Goal: Find specific page/section: Find specific page/section

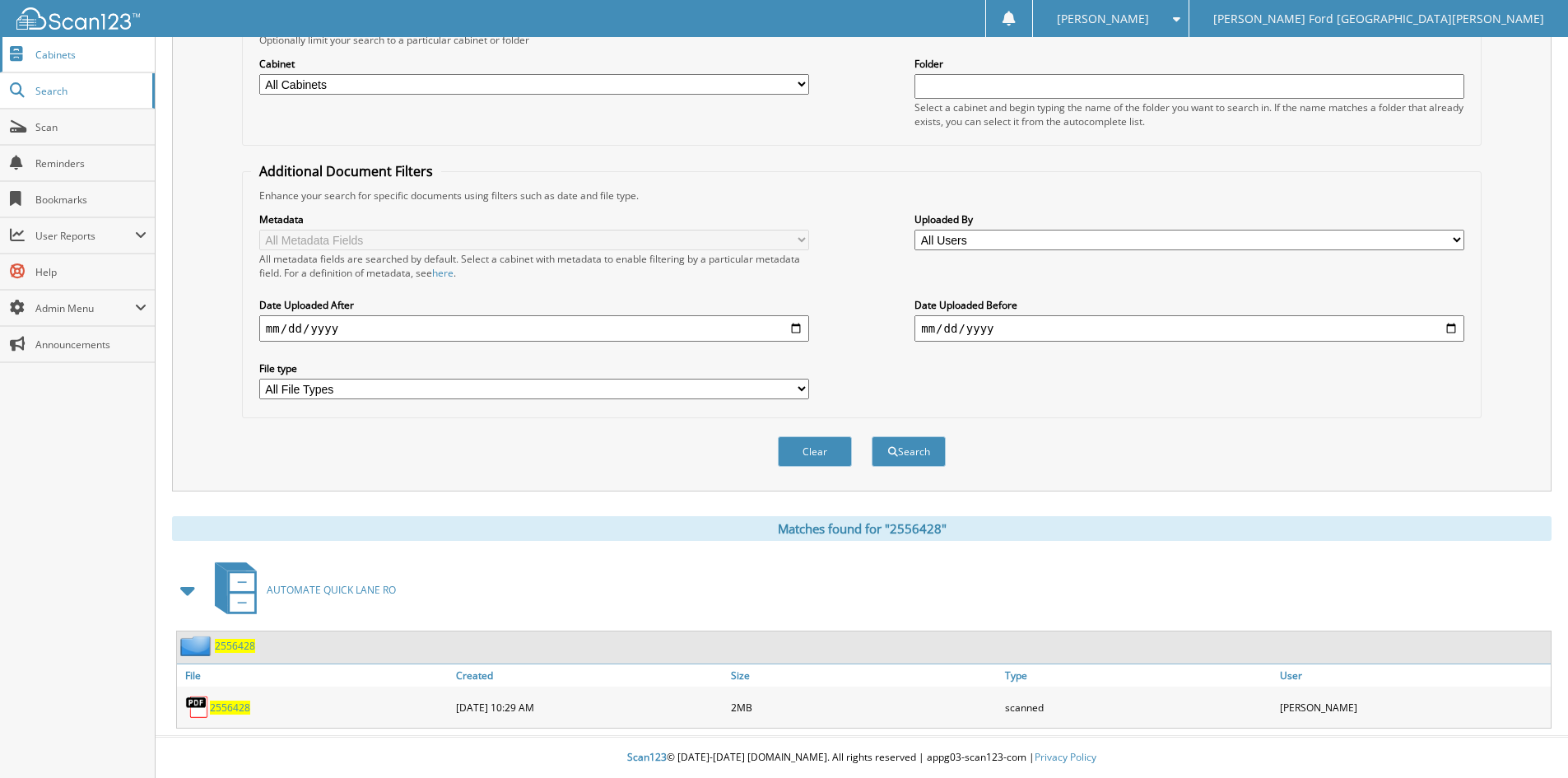
click at [66, 42] on link "Cabinets" at bounding box center [77, 54] width 155 height 35
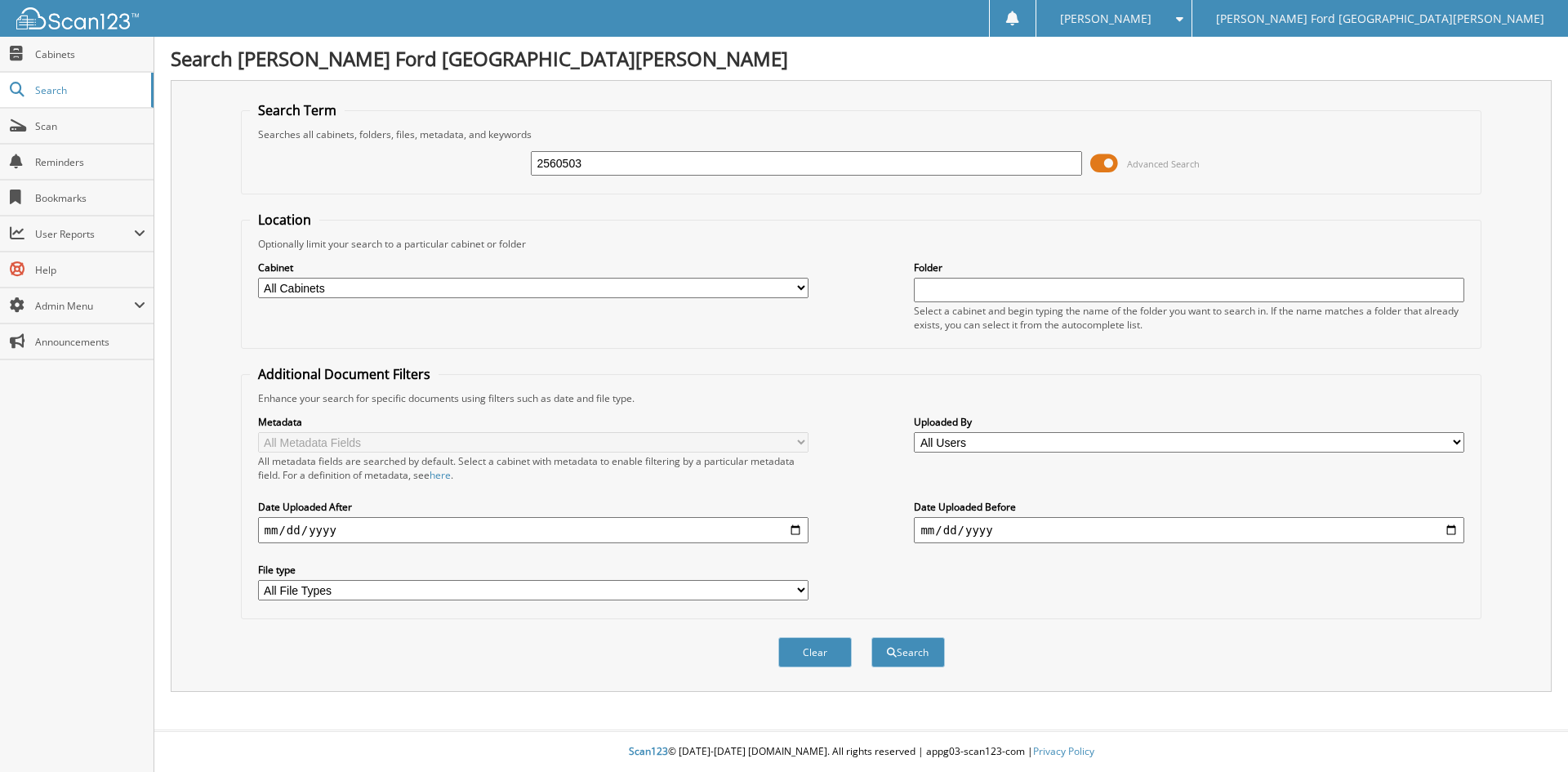
type input "2560503"
click at [871, 637] on button "Search" at bounding box center [908, 652] width 74 height 30
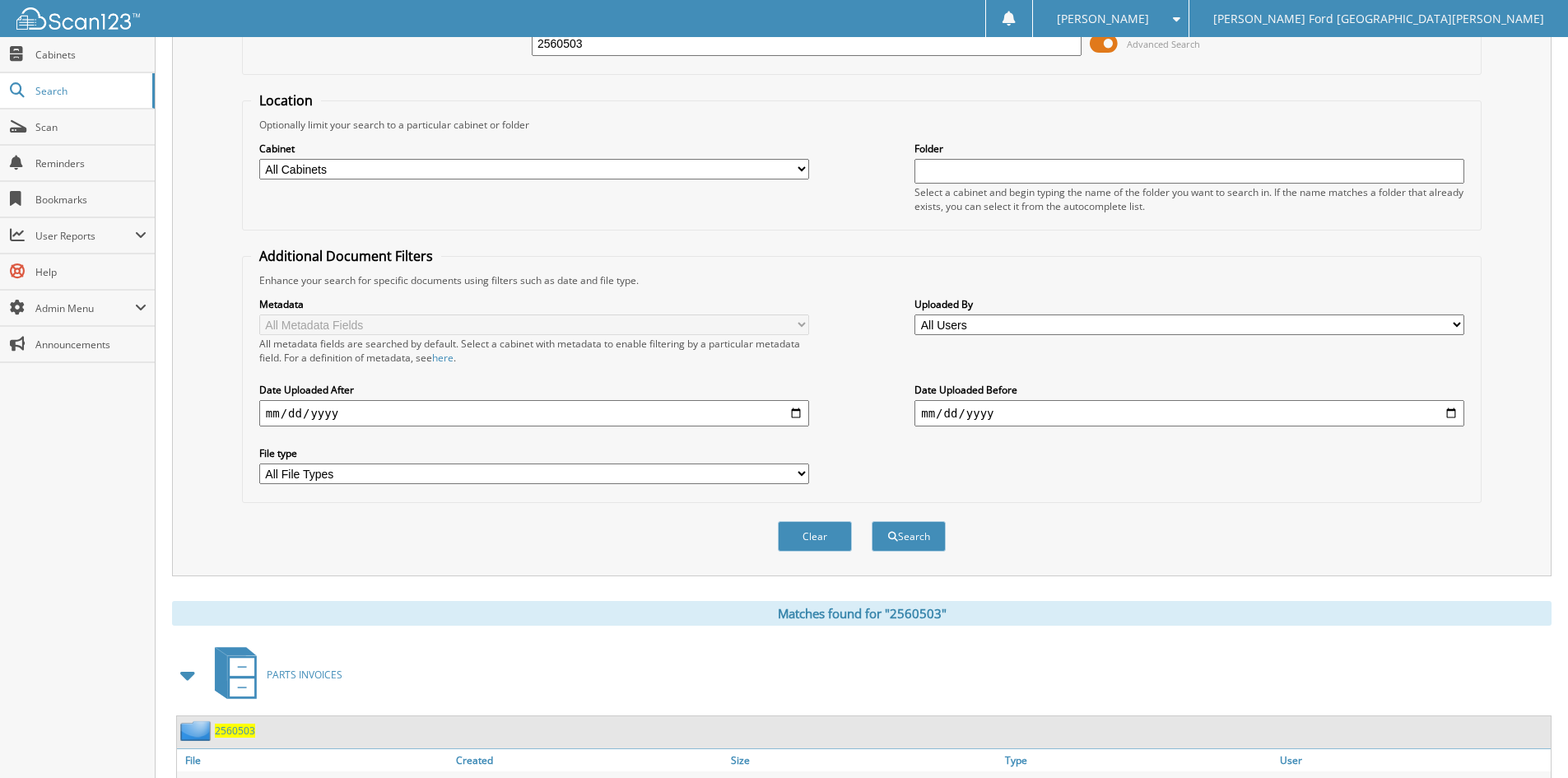
scroll to position [207, 0]
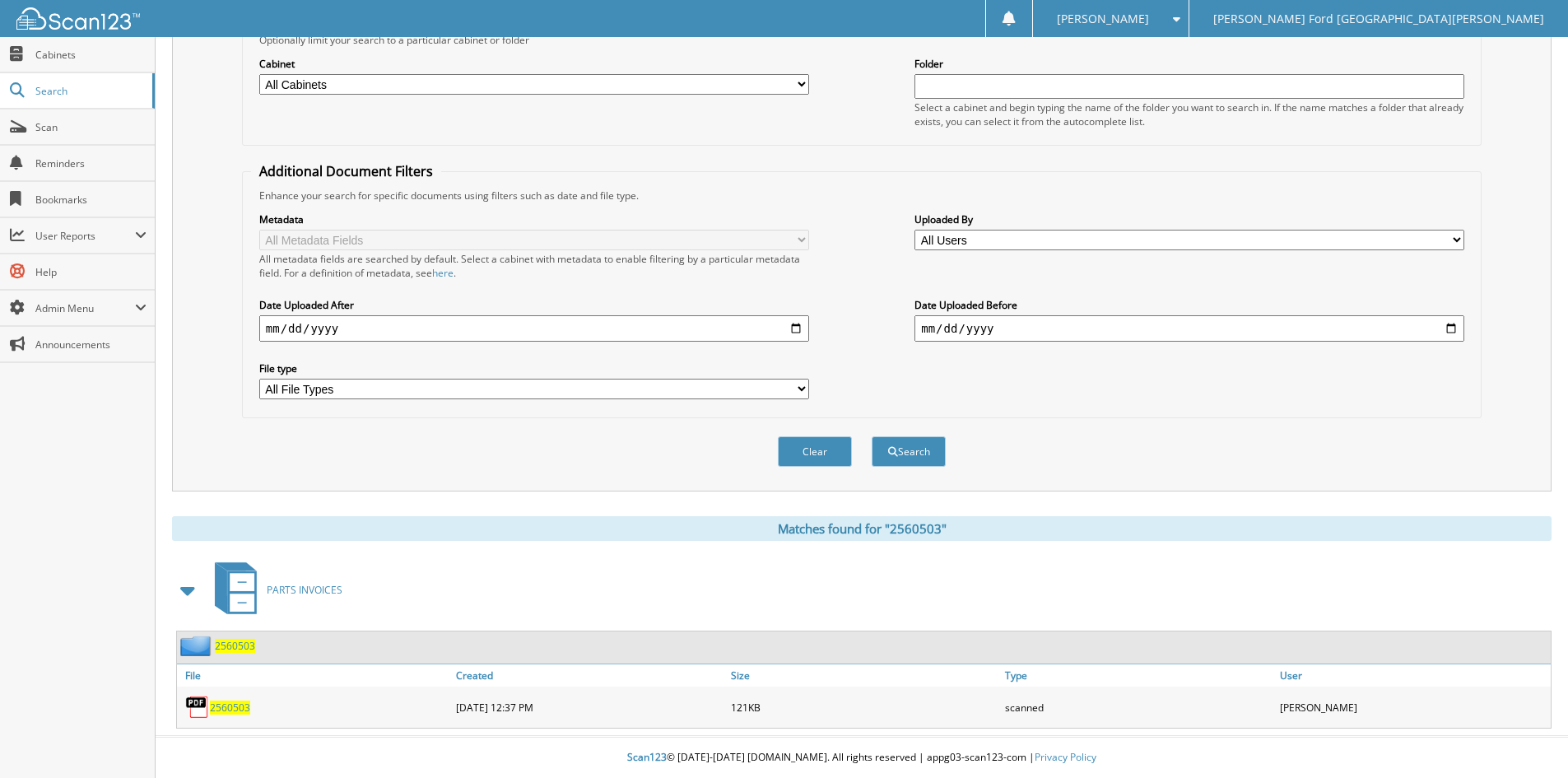
click at [228, 703] on span "2560503" at bounding box center [231, 707] width 40 height 14
click at [18, 124] on span at bounding box center [18, 126] width 16 height 15
